Goal: Information Seeking & Learning: Learn about a topic

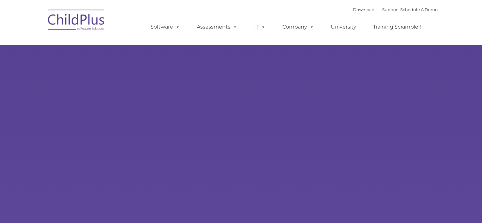
type input ""
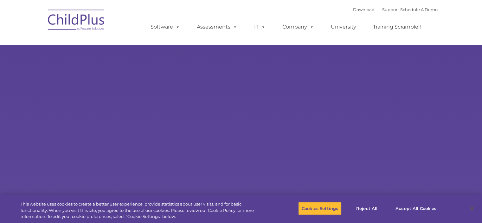
select select "MEDIUM"
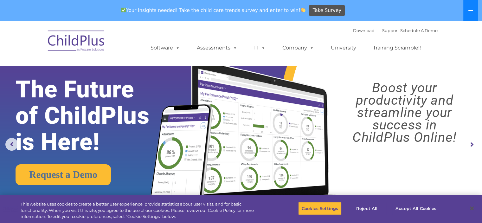
click at [473, 7] on button at bounding box center [470, 10] width 15 height 21
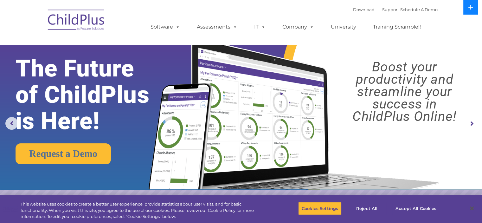
click at [473, 7] on button at bounding box center [470, 7] width 15 height 15
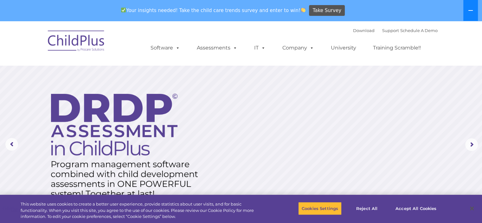
click at [469, 10] on icon at bounding box center [470, 10] width 5 height 5
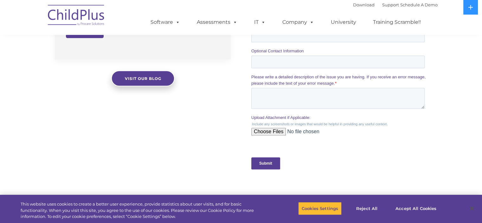
scroll to position [561, 0]
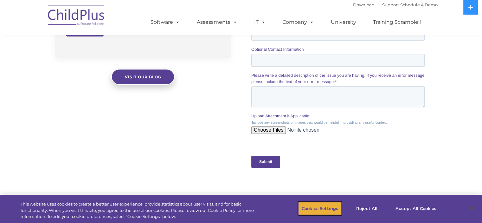
click at [314, 208] on button "Cookies Settings" at bounding box center [319, 208] width 43 height 13
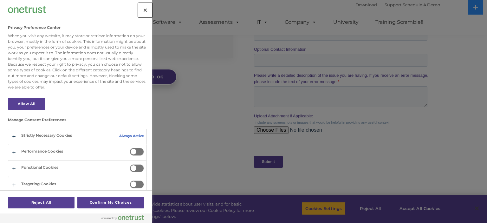
click at [146, 7] on button "Close" at bounding box center [145, 10] width 14 height 14
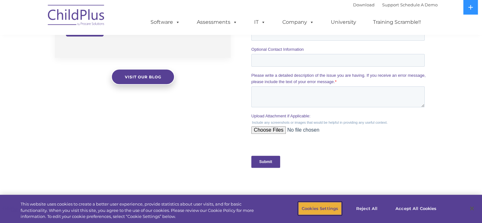
click at [304, 208] on button "Cookies Settings" at bounding box center [319, 208] width 43 height 13
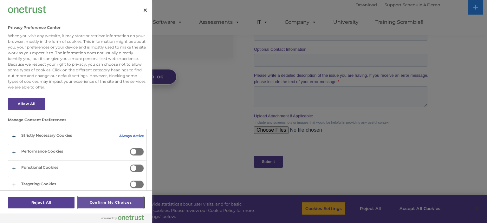
click at [130, 203] on button "Confirm My Choices" at bounding box center [110, 202] width 67 height 12
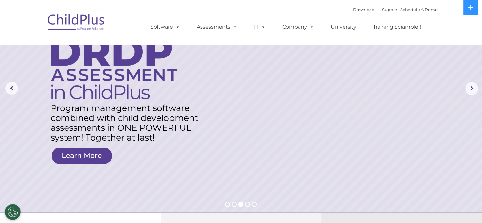
scroll to position [0, 0]
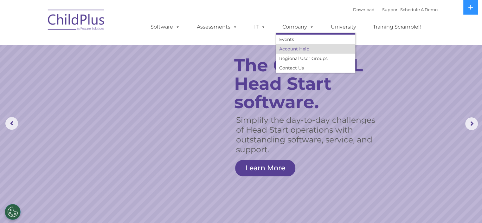
click at [301, 49] on link "Account Help" at bounding box center [315, 49] width 79 height 10
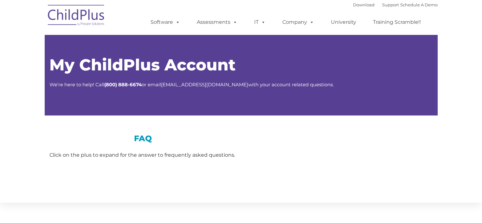
type input ""
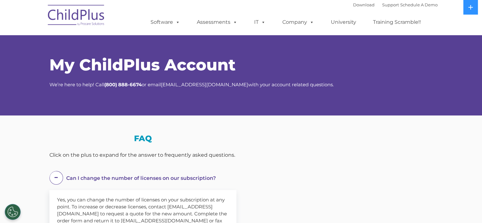
select select "MEDIUM"
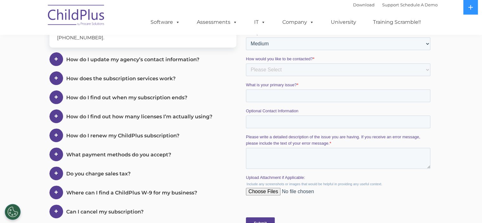
scroll to position [194, 0]
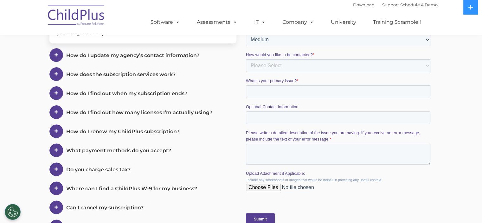
click at [53, 130] on span at bounding box center [56, 131] width 14 height 14
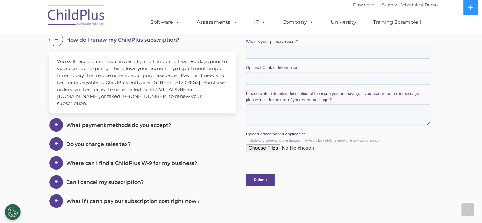
scroll to position [234, 0]
click at [56, 123] on span at bounding box center [56, 125] width 14 height 14
